Goal: Information Seeking & Learning: Understand process/instructions

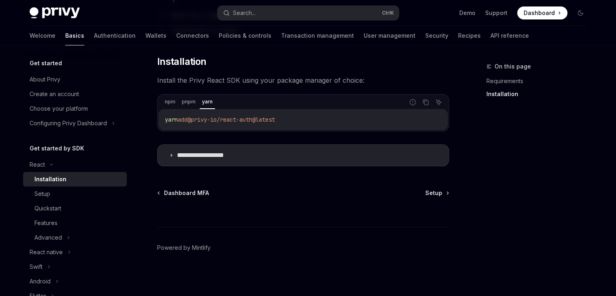
click at [162, 116] on div "yarn add @privy-io/react-auth@latest" at bounding box center [303, 119] width 290 height 21
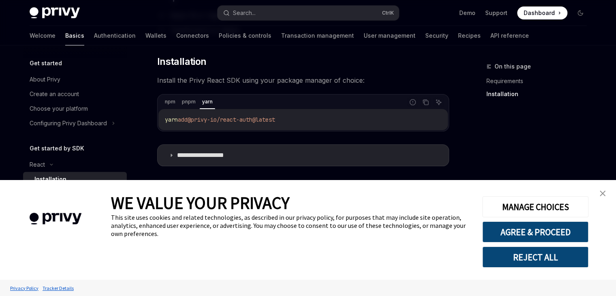
click at [227, 165] on div "**********" at bounding box center [303, 78] width 292 height 176
click at [204, 159] on summary "**********" at bounding box center [303, 155] width 291 height 21
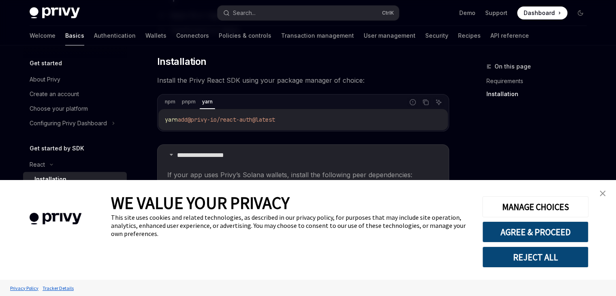
click at [595, 191] on link "close banner" at bounding box center [603, 193] width 16 height 16
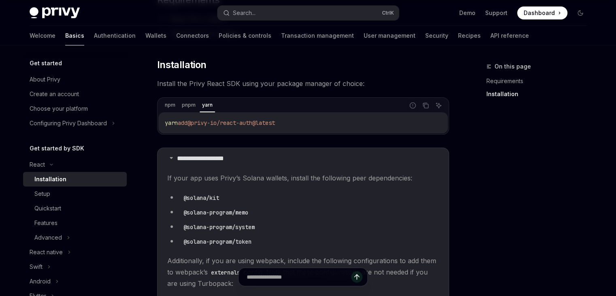
scroll to position [109, 0]
drag, startPoint x: 249, startPoint y: 243, endPoint x: 188, endPoint y: 230, distance: 61.6
click at [188, 230] on ul "@solana/kit @solana-program/memo @solana-program/system @solana-program/token" at bounding box center [303, 219] width 272 height 55
click at [191, 211] on code "@solana-program/memo" at bounding box center [215, 212] width 71 height 9
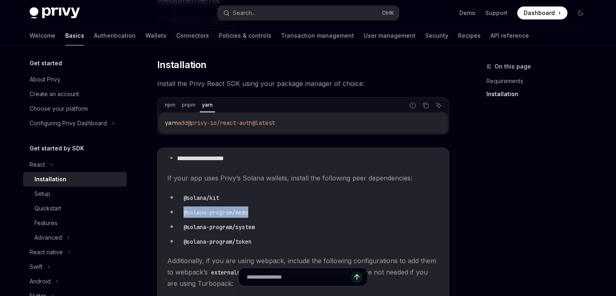
click at [191, 211] on code "@solana-program/memo" at bounding box center [215, 212] width 71 height 9
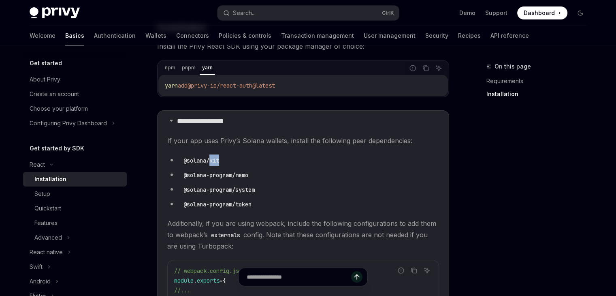
scroll to position [133, 0]
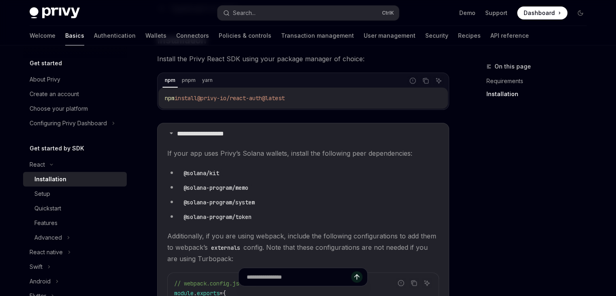
click at [198, 79] on div "npm pnpm yarn" at bounding box center [283, 81] width 242 height 14
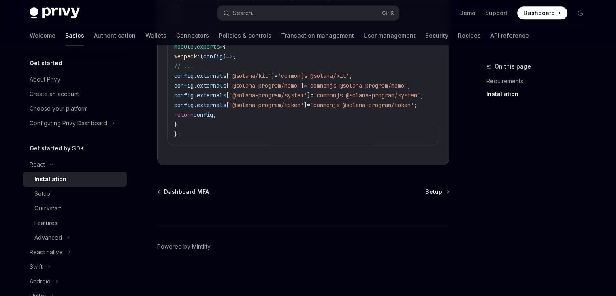
scroll to position [489, 0]
click at [436, 192] on span "Setup" at bounding box center [433, 192] width 17 height 8
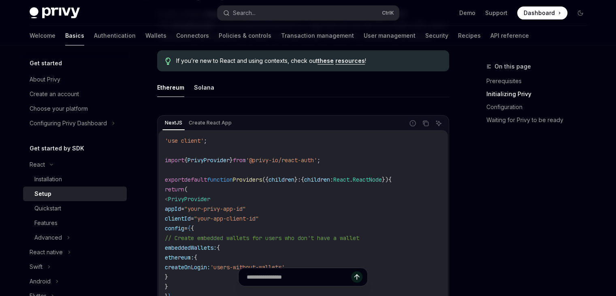
scroll to position [212, 0]
click at [201, 86] on button "Solana" at bounding box center [204, 87] width 20 height 19
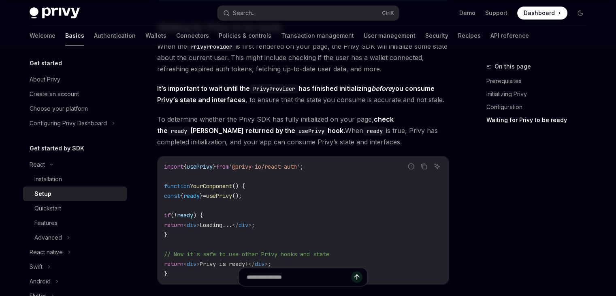
scroll to position [939, 0]
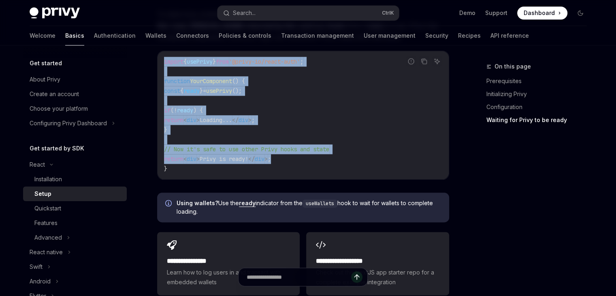
drag, startPoint x: 165, startPoint y: 61, endPoint x: 298, endPoint y: 158, distance: 164.7
click at [298, 158] on code "import { usePrivy } from '@privy-io/react-auth' ; function YourComponent () { c…" at bounding box center [303, 115] width 278 height 117
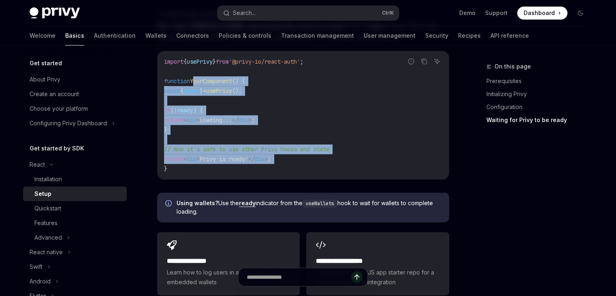
drag, startPoint x: 298, startPoint y: 158, endPoint x: 196, endPoint y: 80, distance: 128.3
click at [196, 80] on code "import { usePrivy } from '@privy-io/react-auth' ; function YourComponent () { c…" at bounding box center [303, 115] width 278 height 117
click at [196, 80] on span "YourComponent" at bounding box center [211, 80] width 42 height 7
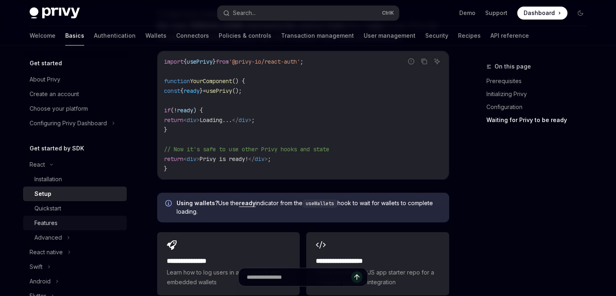
scroll to position [128, 0]
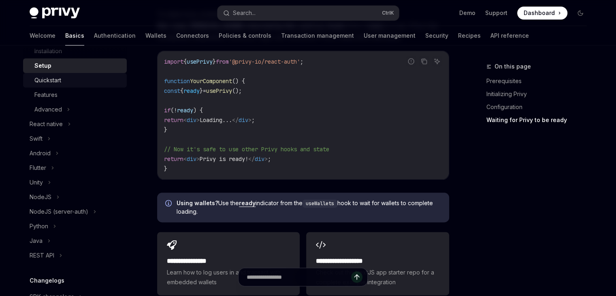
click at [55, 81] on div "Quickstart" at bounding box center [47, 80] width 27 height 10
type textarea "*"
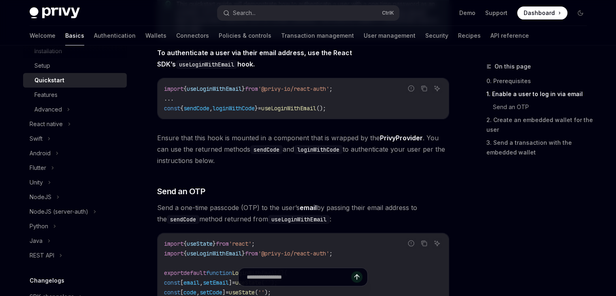
scroll to position [341, 0]
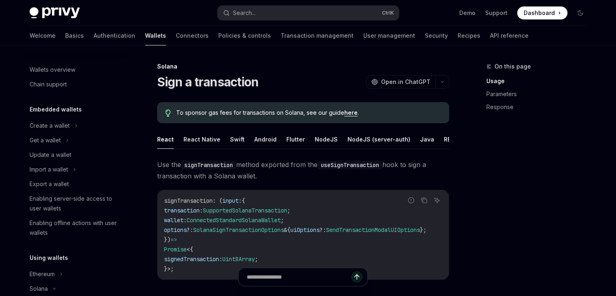
scroll to position [162, 0]
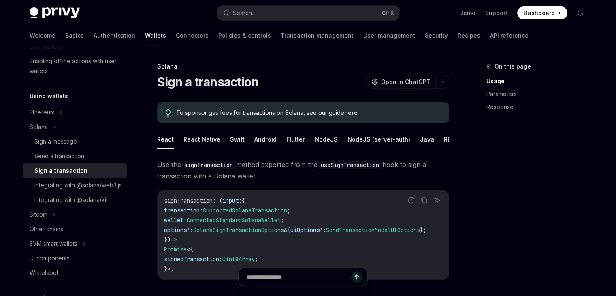
type textarea "*"
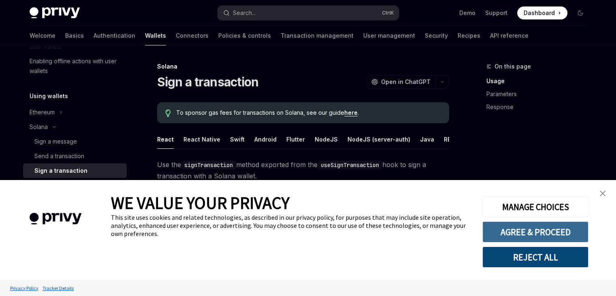
click at [521, 241] on button "AGREE & PROCEED" at bounding box center [535, 231] width 106 height 21
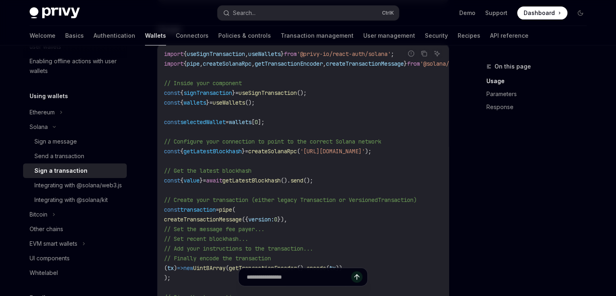
scroll to position [279, 0]
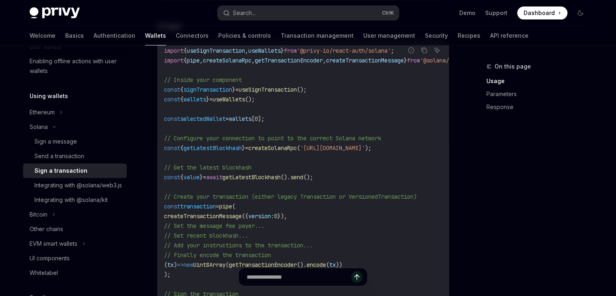
click at [184, 93] on span "{" at bounding box center [181, 89] width 3 height 7
click at [241, 103] on span "useWallets" at bounding box center [229, 99] width 32 height 7
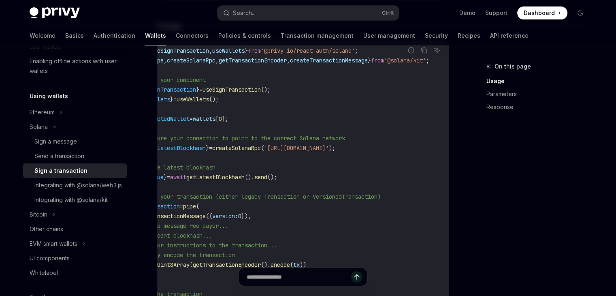
scroll to position [0, 71]
click at [307, 54] on span "'@privy-io/react-auth/solana'" at bounding box center [308, 50] width 94 height 7
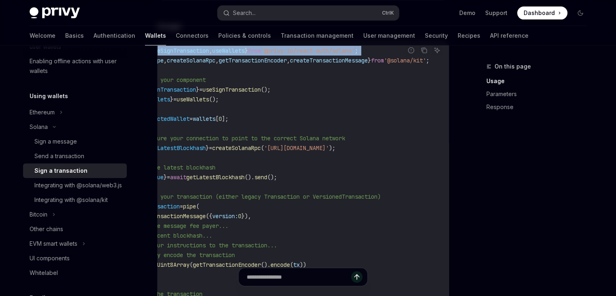
click at [307, 54] on span "'@privy-io/react-auth/solana'" at bounding box center [308, 50] width 94 height 7
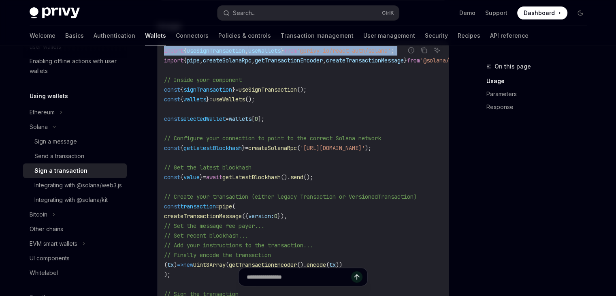
copy code "import { useSignTransaction , useWallets } from '@privy-io/react-auth/solana' ;"
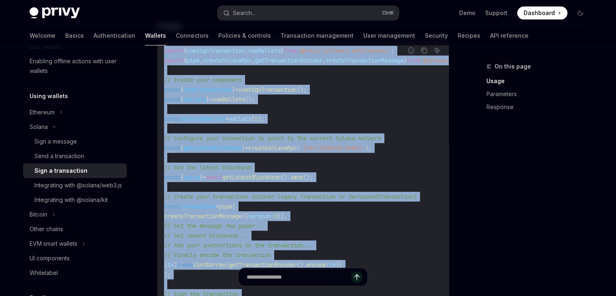
drag, startPoint x: 149, startPoint y: 62, endPoint x: 227, endPoint y: 274, distance: 226.0
click at [227, 274] on div "Solana Sign a transaction OpenAI Open in ChatGPT OpenAI Open in ChatGPT To spon…" at bounding box center [227, 290] width 447 height 1015
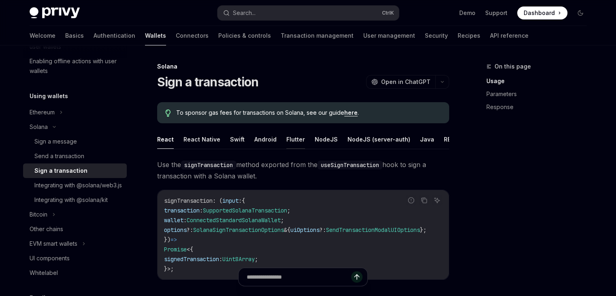
click at [296, 137] on button "Flutter" at bounding box center [295, 139] width 19 height 19
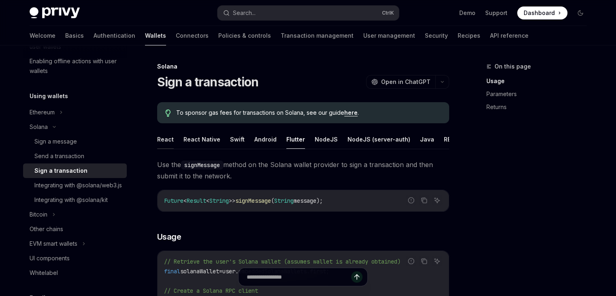
click at [161, 138] on button "React" at bounding box center [165, 139] width 17 height 19
type textarea "*"
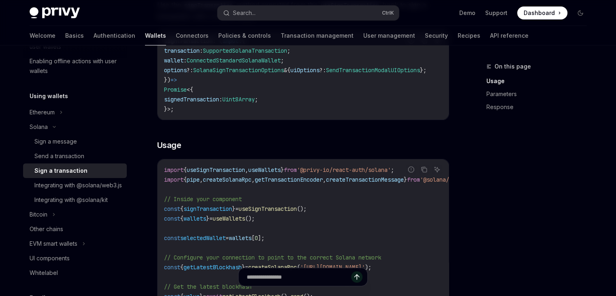
scroll to position [167, 0]
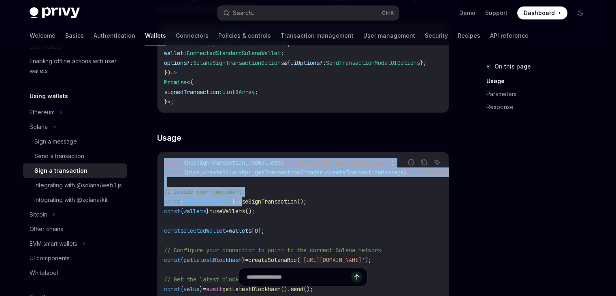
drag, startPoint x: 162, startPoint y: 171, endPoint x: 251, endPoint y: 209, distance: 97.1
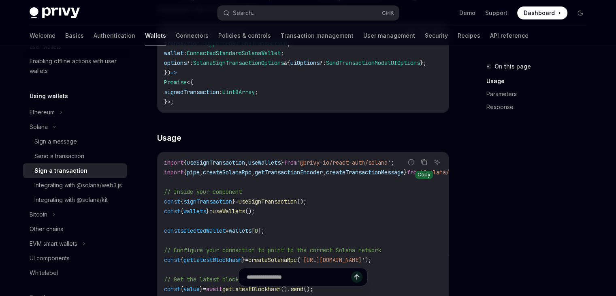
click at [424, 165] on icon "Copy the contents from the code block" at bounding box center [424, 162] width 6 height 6
click at [300, 80] on code "signTransaction : ( input : { transaction : SupportedSolanaTransaction ; wallet…" at bounding box center [305, 68] width 282 height 78
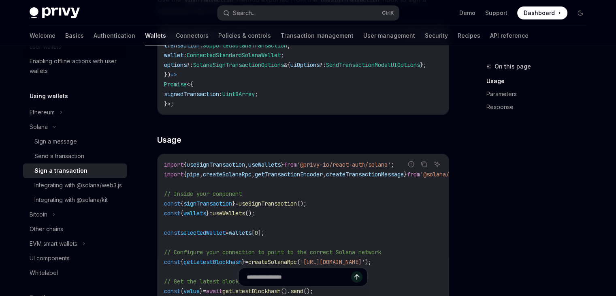
scroll to position [164, 0]
